Goal: Task Accomplishment & Management: Use online tool/utility

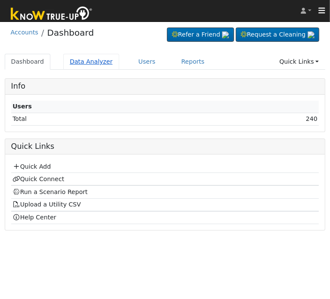
click at [81, 65] on link "Data Analyzer" at bounding box center [91, 62] width 56 height 16
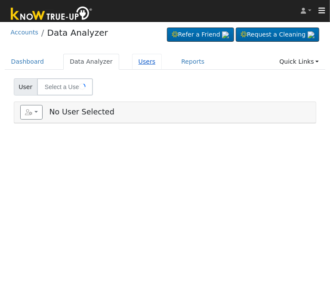
click at [132, 60] on link "Users" at bounding box center [147, 62] width 30 height 16
type input "[PERSON_NAME]"
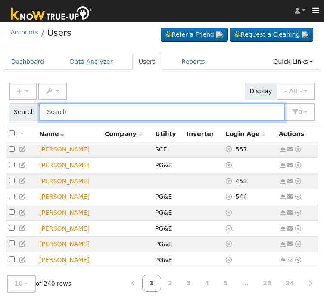
click at [103, 111] on input "text" at bounding box center [161, 112] width 245 height 18
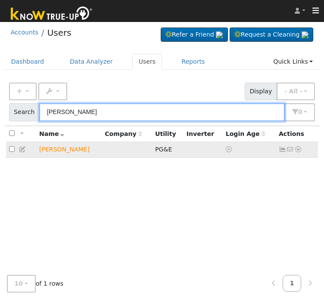
type input "ana zep"
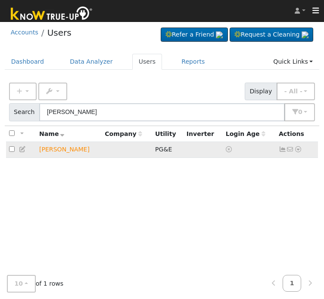
click at [299, 147] on icon at bounding box center [298, 149] width 8 height 6
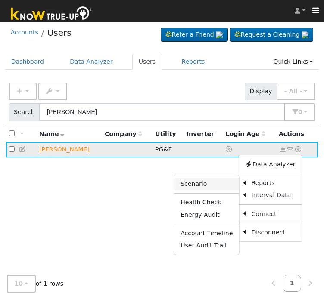
click at [214, 185] on link "Scenario" at bounding box center [206, 184] width 64 height 12
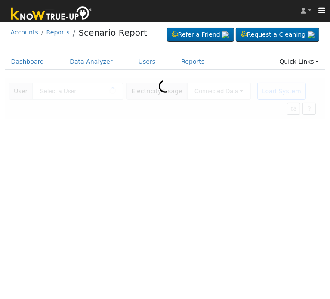
type input "Ana Zepeda"
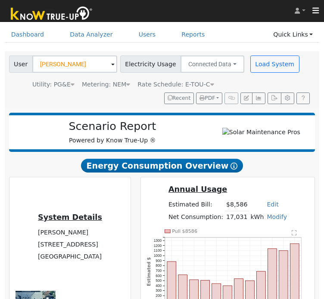
scroll to position [29, 0]
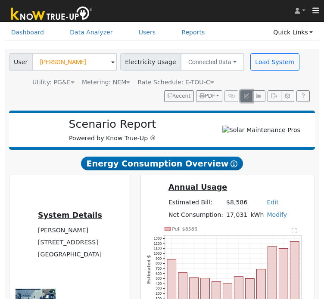
click at [248, 94] on icon "button" at bounding box center [246, 95] width 5 height 5
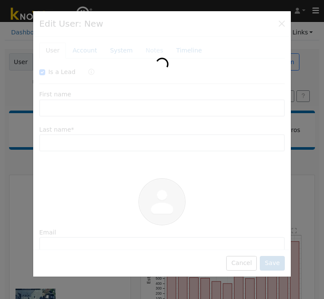
checkbox input "true"
type input "Ana"
type input "Zepeda"
type input "Default Account"
type input "[STREET_ADDRESS]"
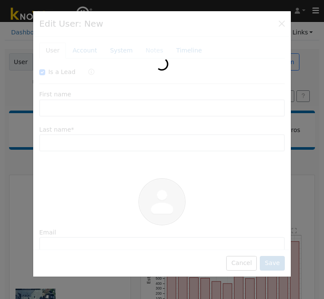
type input "Fresno"
type input "CA"
type input "93701"
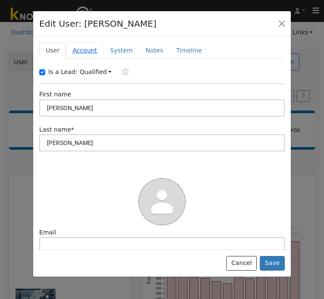
click at [73, 50] on link "Account" at bounding box center [84, 51] width 37 height 16
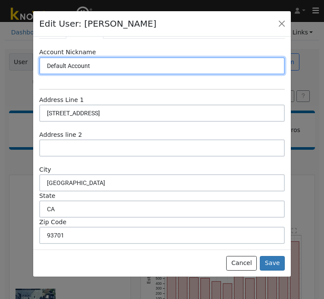
scroll to position [0, 0]
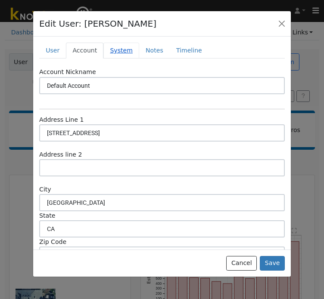
click at [117, 49] on link "System" at bounding box center [121, 51] width 36 height 16
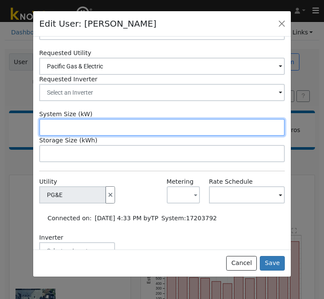
scroll to position [131, 0]
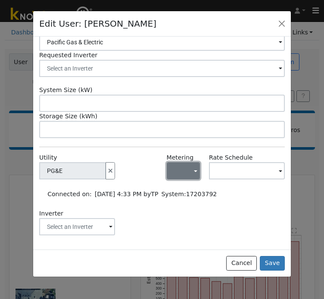
click at [177, 177] on button "button" at bounding box center [183, 170] width 33 height 17
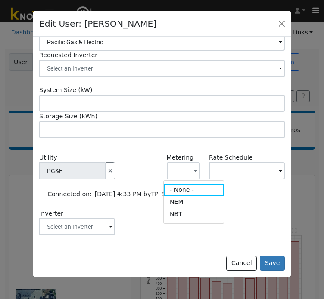
click at [133, 173] on div at bounding box center [141, 170] width 42 height 35
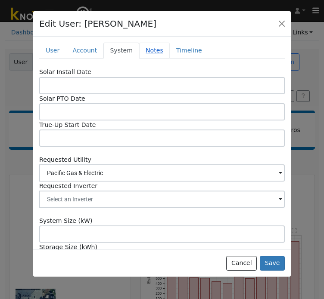
click at [146, 46] on link "Notes" at bounding box center [154, 51] width 31 height 16
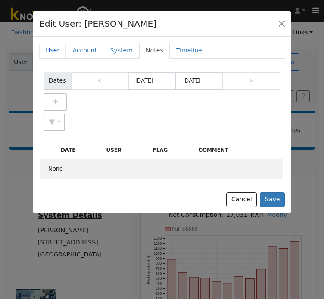
click at [50, 51] on link "User" at bounding box center [52, 51] width 27 height 16
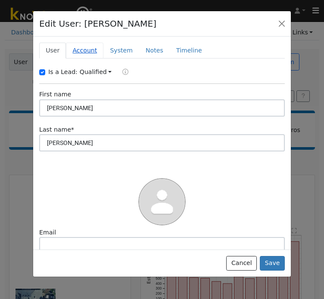
click at [77, 51] on link "Account" at bounding box center [84, 51] width 37 height 16
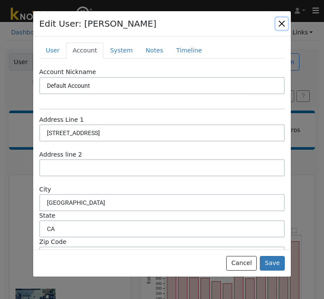
click at [282, 22] on button "button" at bounding box center [282, 24] width 12 height 12
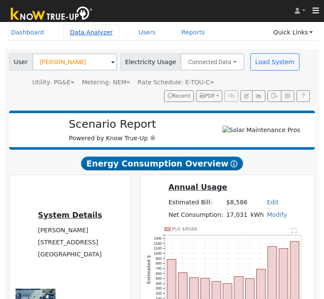
click at [90, 35] on link "Data Analyzer" at bounding box center [91, 33] width 56 height 16
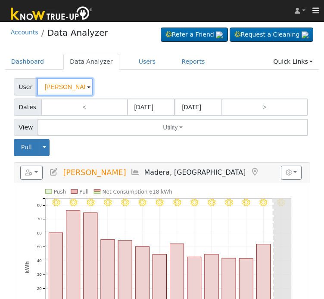
click at [72, 87] on input "[PERSON_NAME]" at bounding box center [65, 86] width 56 height 17
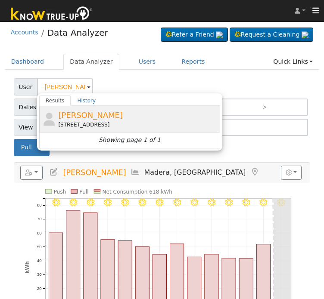
click at [79, 119] on span "[PERSON_NAME]" at bounding box center [90, 115] width 65 height 9
type input "[PERSON_NAME]"
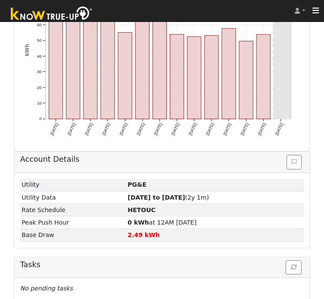
scroll to position [277, 0]
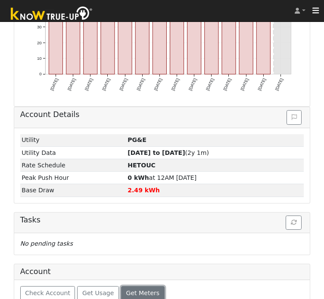
click at [126, 290] on span "Get Meters" at bounding box center [143, 293] width 34 height 7
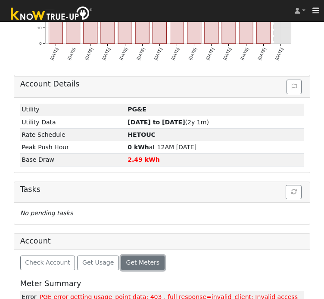
click at [126, 259] on span "Get Meters" at bounding box center [143, 262] width 34 height 7
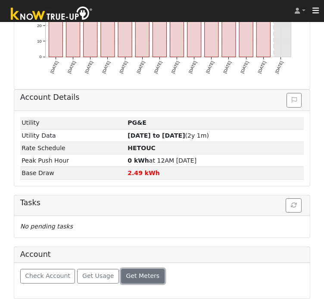
scroll to position [277, 0]
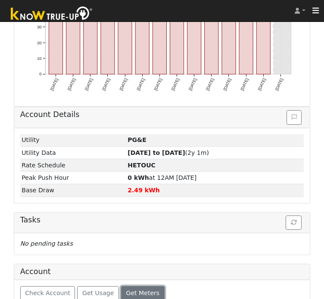
click at [121, 286] on button "Get Meters" at bounding box center [142, 293] width 43 height 15
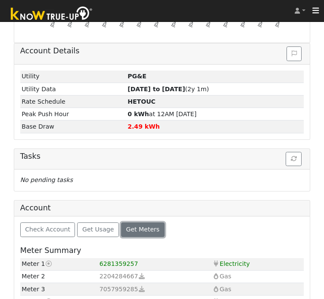
scroll to position [344, 0]
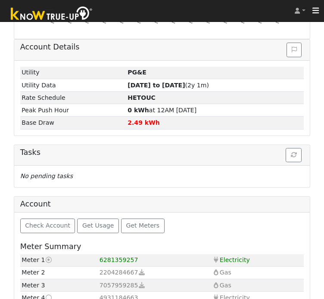
click at [48, 295] on icon at bounding box center [49, 298] width 8 height 6
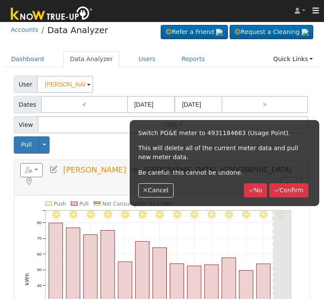
scroll to position [0, 0]
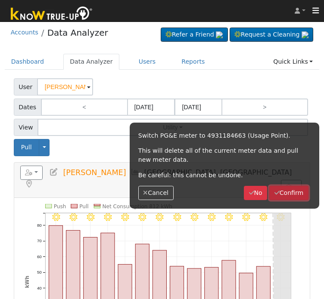
click at [286, 195] on button "Confirm" at bounding box center [288, 193] width 39 height 15
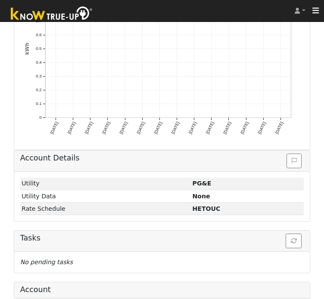
scroll to position [251, 0]
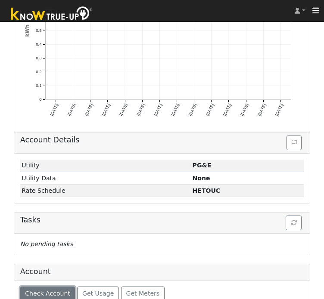
click at [57, 290] on span "Check Account" at bounding box center [47, 293] width 45 height 7
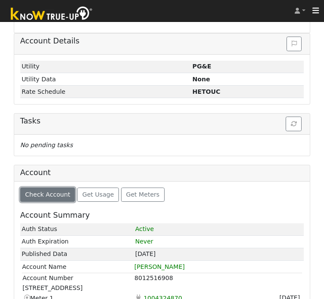
scroll to position [392, 0]
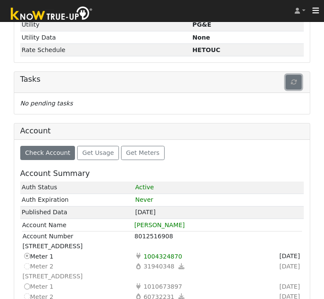
click at [294, 79] on icon "button" at bounding box center [294, 82] width 6 height 6
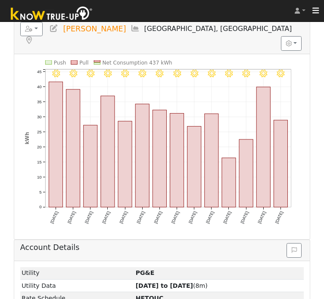
scroll to position [120, 0]
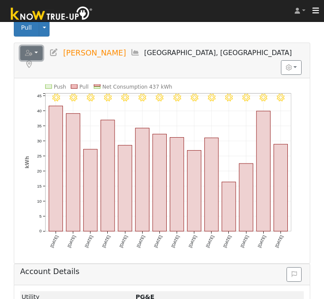
click at [33, 53] on button "button" at bounding box center [31, 53] width 23 height 15
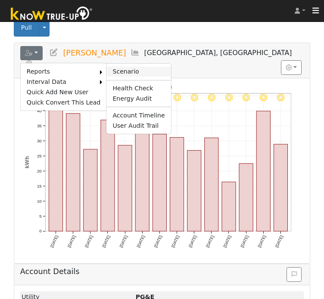
click at [110, 67] on link "Scenario" at bounding box center [138, 72] width 64 height 10
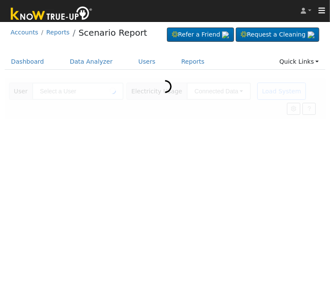
type input "[PERSON_NAME]"
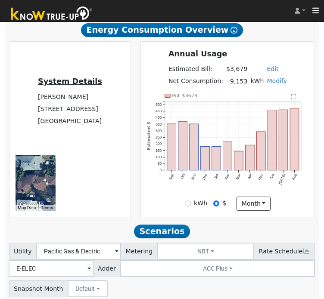
scroll to position [217, 0]
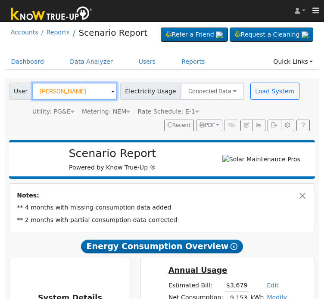
click at [71, 87] on input "[PERSON_NAME]" at bounding box center [74, 91] width 85 height 17
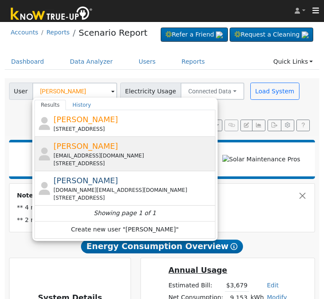
click at [64, 158] on div "[EMAIL_ADDRESS][DOMAIN_NAME]" at bounding box center [133, 156] width 160 height 8
type input "[PERSON_NAME]"
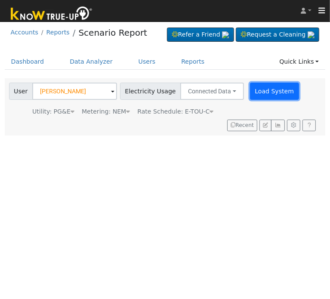
click at [266, 90] on button "Load System" at bounding box center [274, 91] width 49 height 17
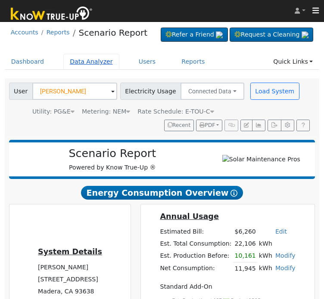
click at [87, 60] on link "Data Analyzer" at bounding box center [91, 62] width 56 height 16
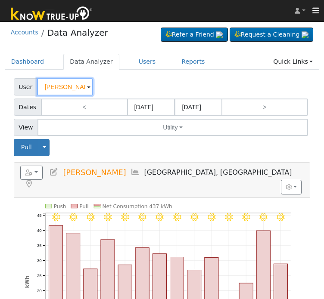
click at [56, 88] on input "[PERSON_NAME]" at bounding box center [65, 86] width 56 height 17
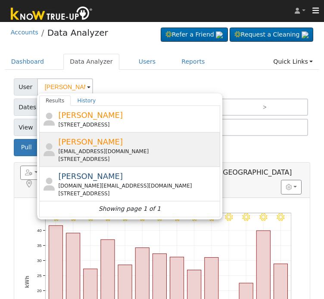
click at [104, 151] on div "[EMAIL_ADDRESS][DOMAIN_NAME]" at bounding box center [138, 152] width 160 height 8
type input "[PERSON_NAME]"
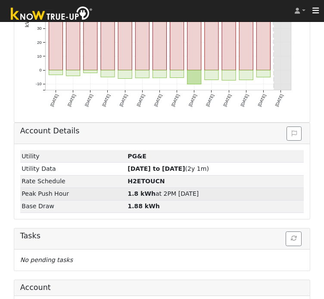
scroll to position [277, 0]
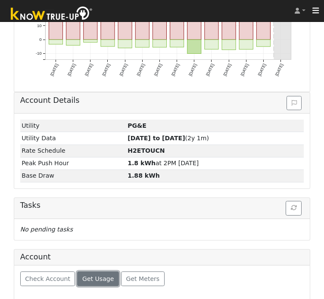
click at [89, 276] on span "Get Usage" at bounding box center [97, 279] width 31 height 7
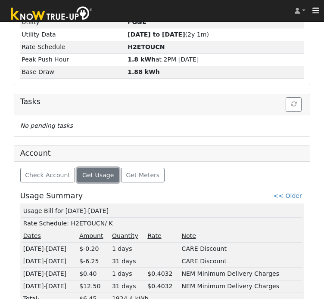
scroll to position [392, 0]
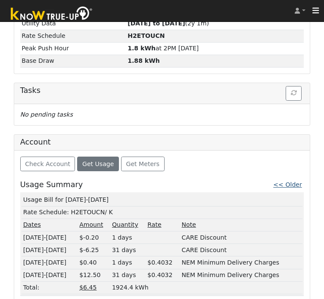
click at [295, 181] on link "<< Older" at bounding box center [287, 184] width 28 height 7
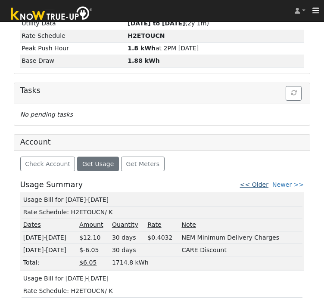
click at [266, 181] on link "<< Older" at bounding box center [254, 184] width 28 height 7
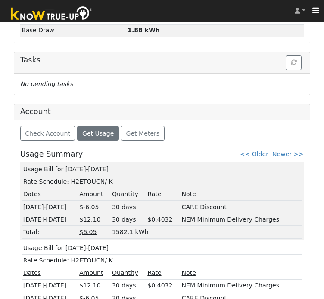
scroll to position [445, 0]
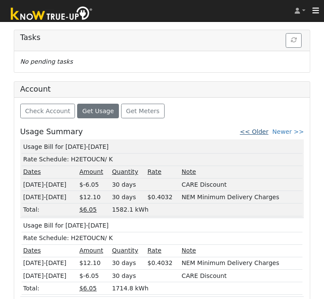
click at [260, 128] on link "<< Older" at bounding box center [254, 131] width 28 height 7
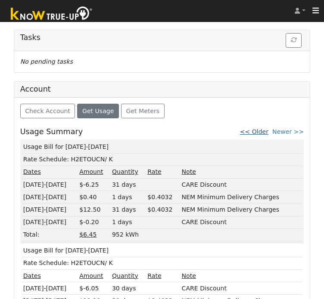
click at [265, 130] on link "<< Older" at bounding box center [254, 131] width 28 height 7
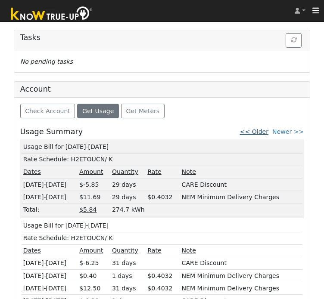
click at [267, 128] on link "<< Older" at bounding box center [254, 131] width 28 height 7
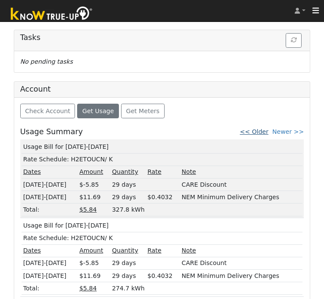
click at [264, 128] on link "<< Older" at bounding box center [254, 131] width 28 height 7
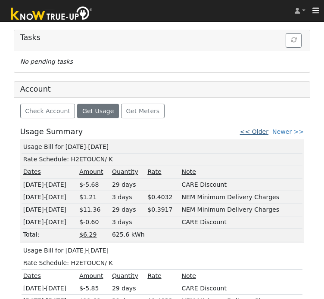
click at [260, 130] on link "<< Older" at bounding box center [254, 131] width 28 height 7
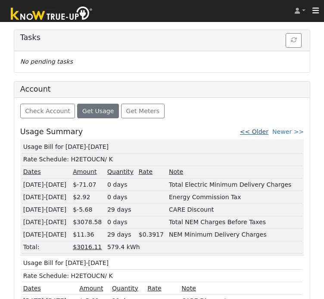
click at [268, 128] on link "<< Older" at bounding box center [254, 131] width 28 height 7
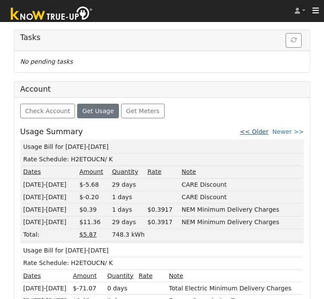
click at [268, 132] on link "<< Older" at bounding box center [254, 131] width 28 height 7
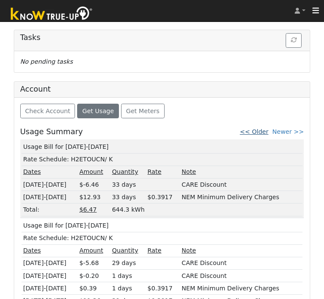
click at [268, 131] on link "<< Older" at bounding box center [254, 131] width 28 height 7
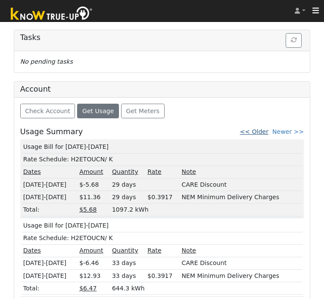
click at [265, 128] on link "<< Older" at bounding box center [254, 131] width 28 height 7
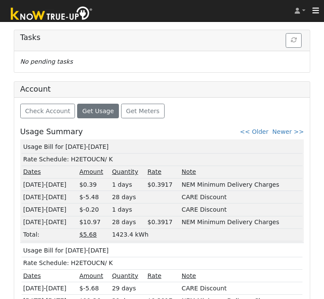
click at [234, 115] on div "Check Account Get Usage Get Meters Usage Summary << Older Newer >> Usage Bill f…" at bounding box center [162, 213] width 296 height 230
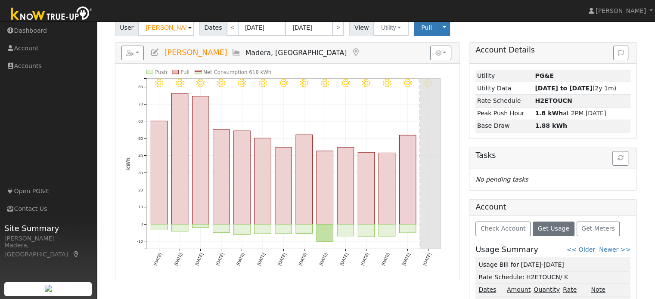
scroll to position [63, 0]
